Goal: Task Accomplishment & Management: Manage account settings

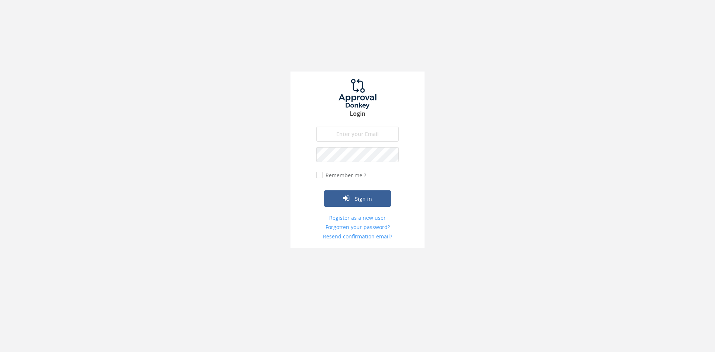
click at [371, 136] on input "email" at bounding box center [357, 134] width 83 height 15
type input "[EMAIL_ADDRESS][DOMAIN_NAME]"
click at [349, 163] on form "[EMAIL_ADDRESS][DOMAIN_NAME] The email is required. Invalid email address. The …" at bounding box center [357, 184] width 83 height 114
click at [324, 190] on button "Sign in" at bounding box center [357, 198] width 67 height 16
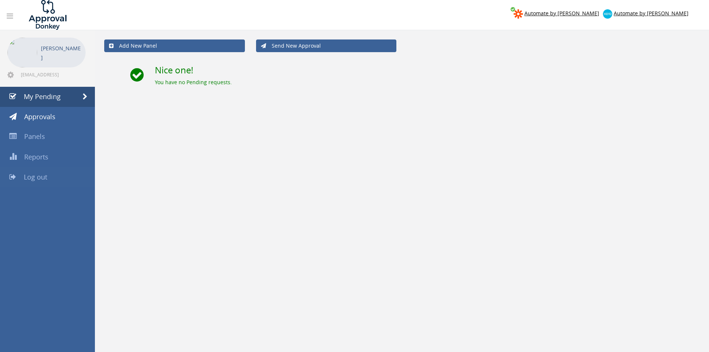
click at [55, 171] on link "Log out" at bounding box center [47, 177] width 95 height 20
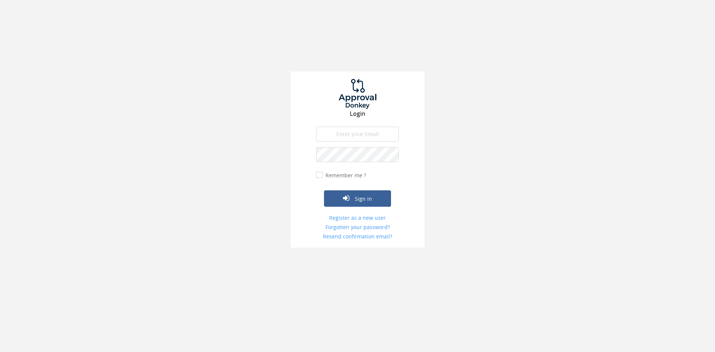
click at [346, 139] on input "email" at bounding box center [357, 134] width 83 height 15
type input "[EMAIL_ADDRESS][DOMAIN_NAME]"
click at [324, 190] on button "Sign in" at bounding box center [357, 198] width 67 height 16
